Goal: Information Seeking & Learning: Learn about a topic

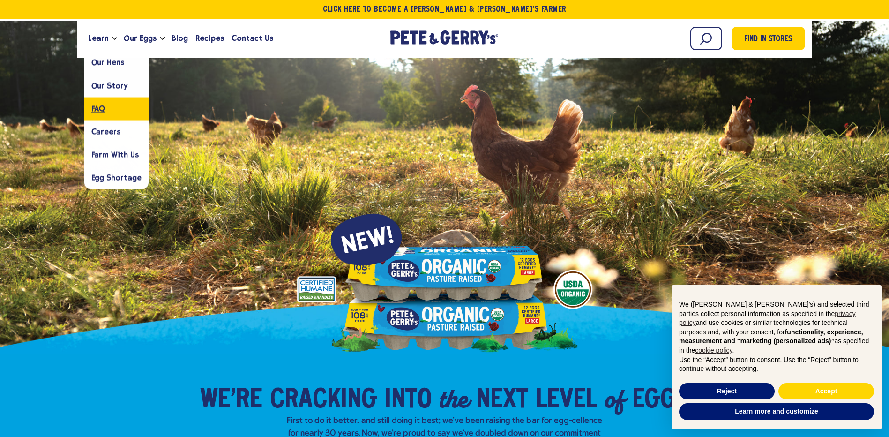
click at [98, 105] on span "FAQ" at bounding box center [98, 108] width 14 height 9
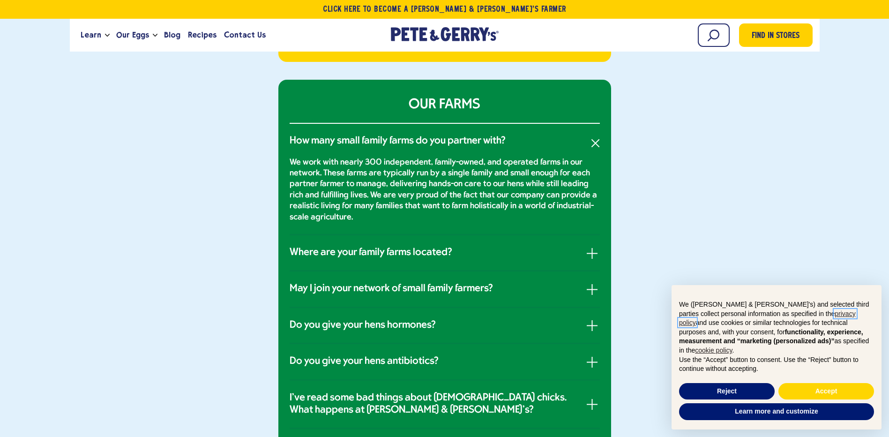
scroll to position [375, 0]
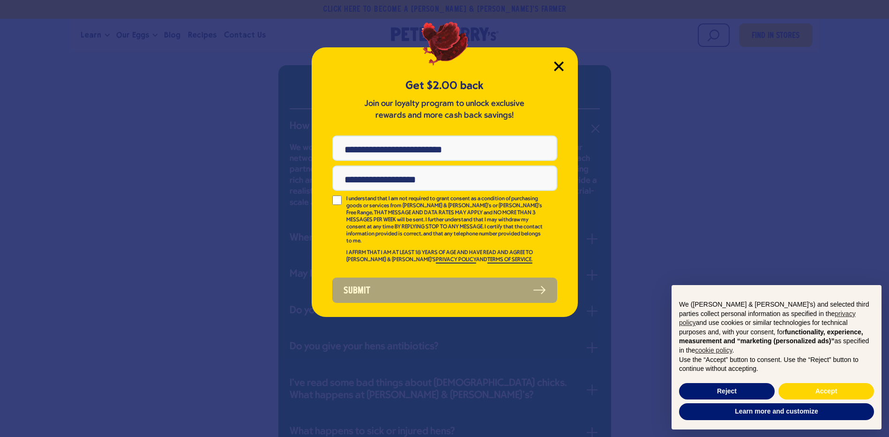
click at [554, 65] on icon "Close Modal" at bounding box center [559, 66] width 10 height 10
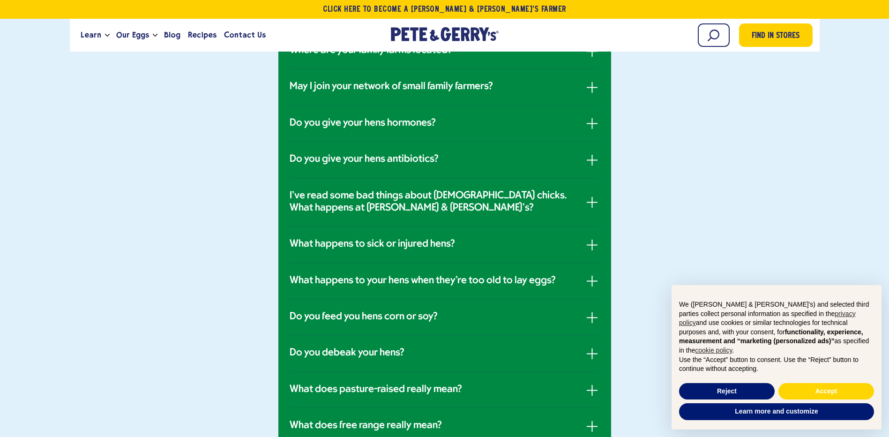
scroll to position [609, 0]
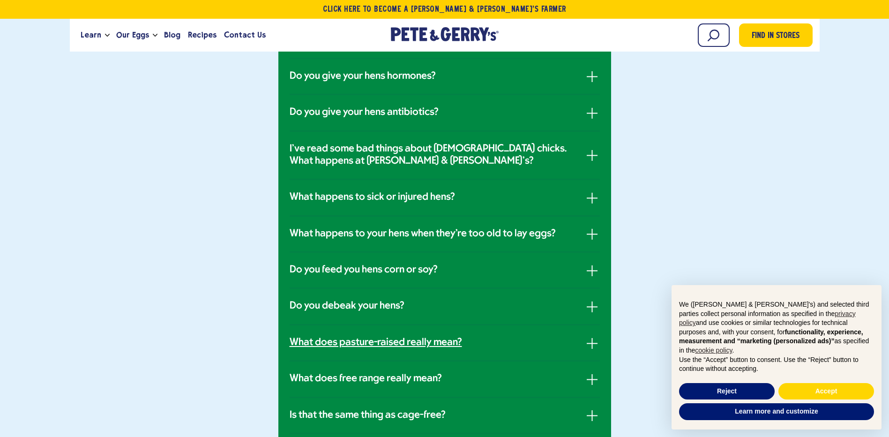
click at [400, 344] on h3 "What does pasture-raised really mean?" at bounding box center [376, 342] width 172 height 12
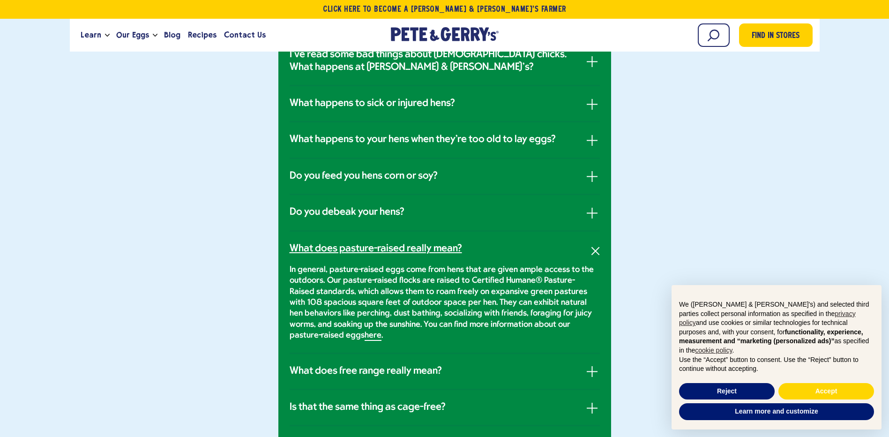
scroll to position [675, 0]
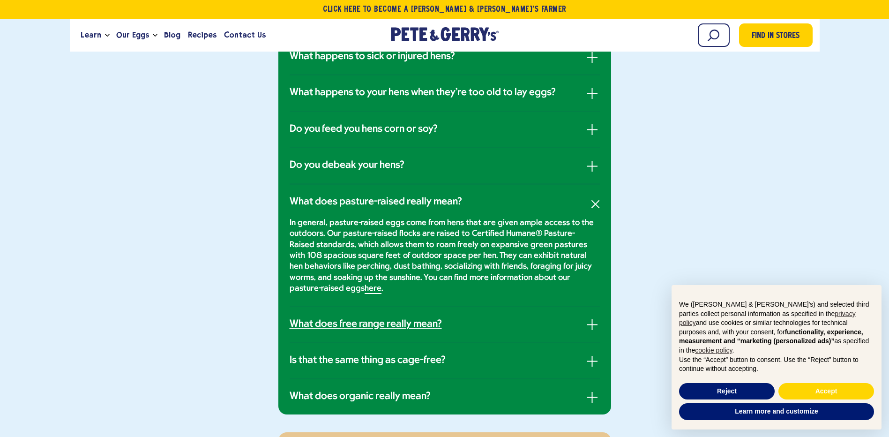
click at [364, 328] on h3 "What does free range really mean?" at bounding box center [366, 324] width 152 height 12
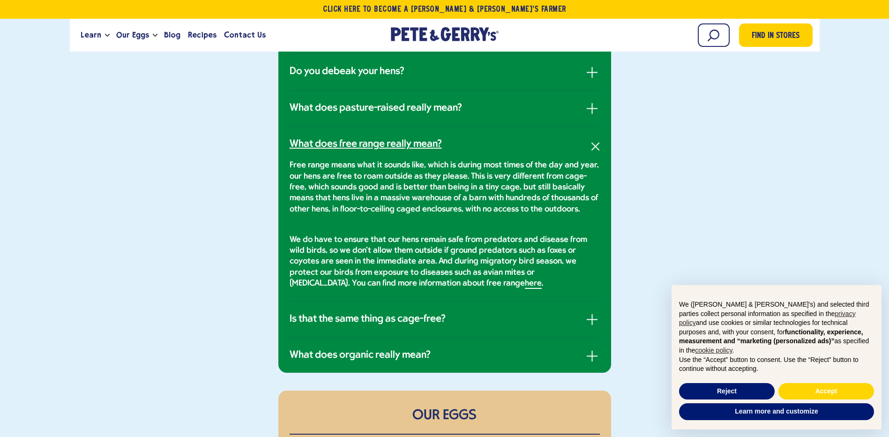
scroll to position [722, 0]
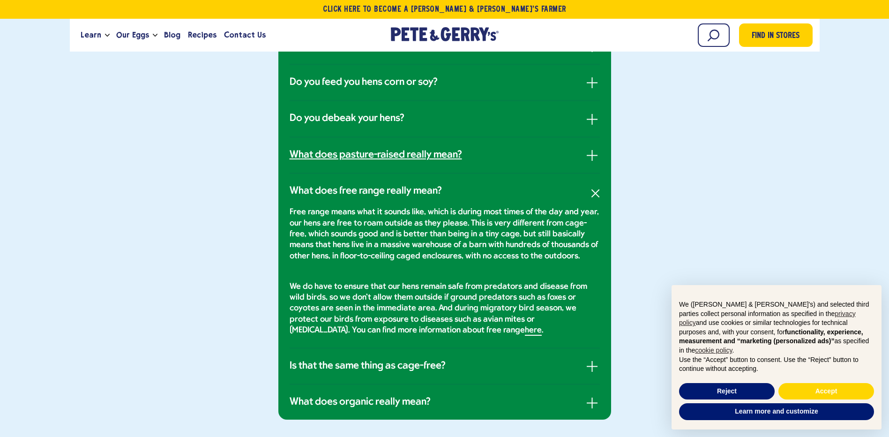
click at [426, 157] on h3 "What does pasture-raised really mean?" at bounding box center [376, 155] width 172 height 12
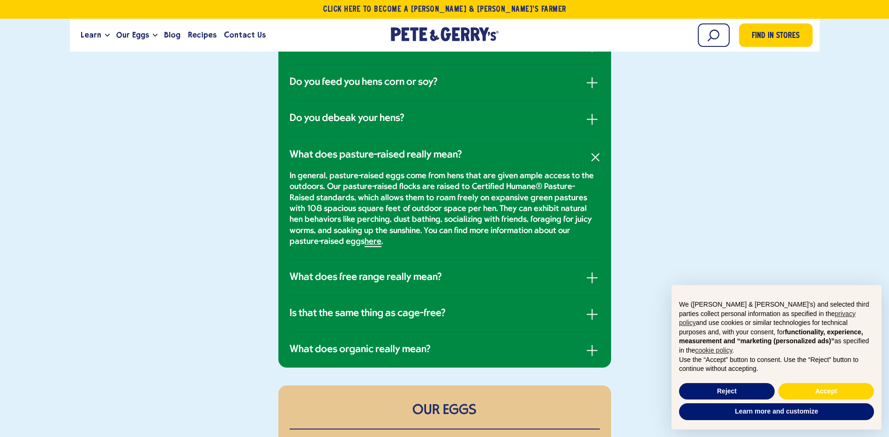
click at [365, 246] on link "here" at bounding box center [373, 242] width 17 height 10
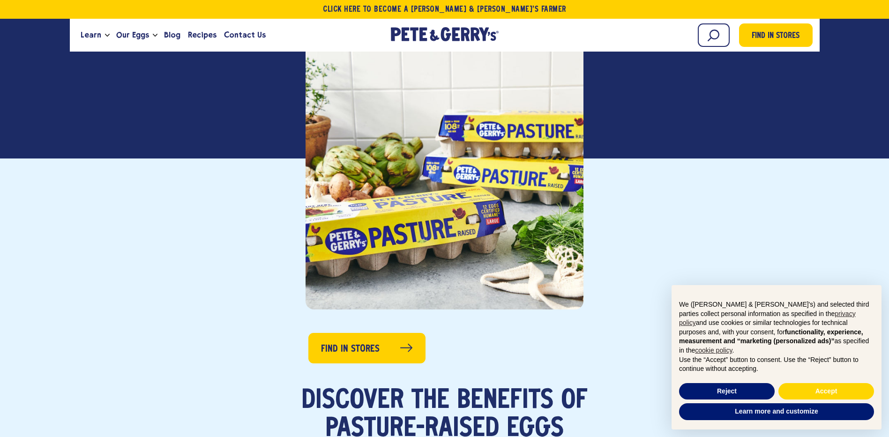
scroll to position [234, 0]
